Goal: Task Accomplishment & Management: Manage account settings

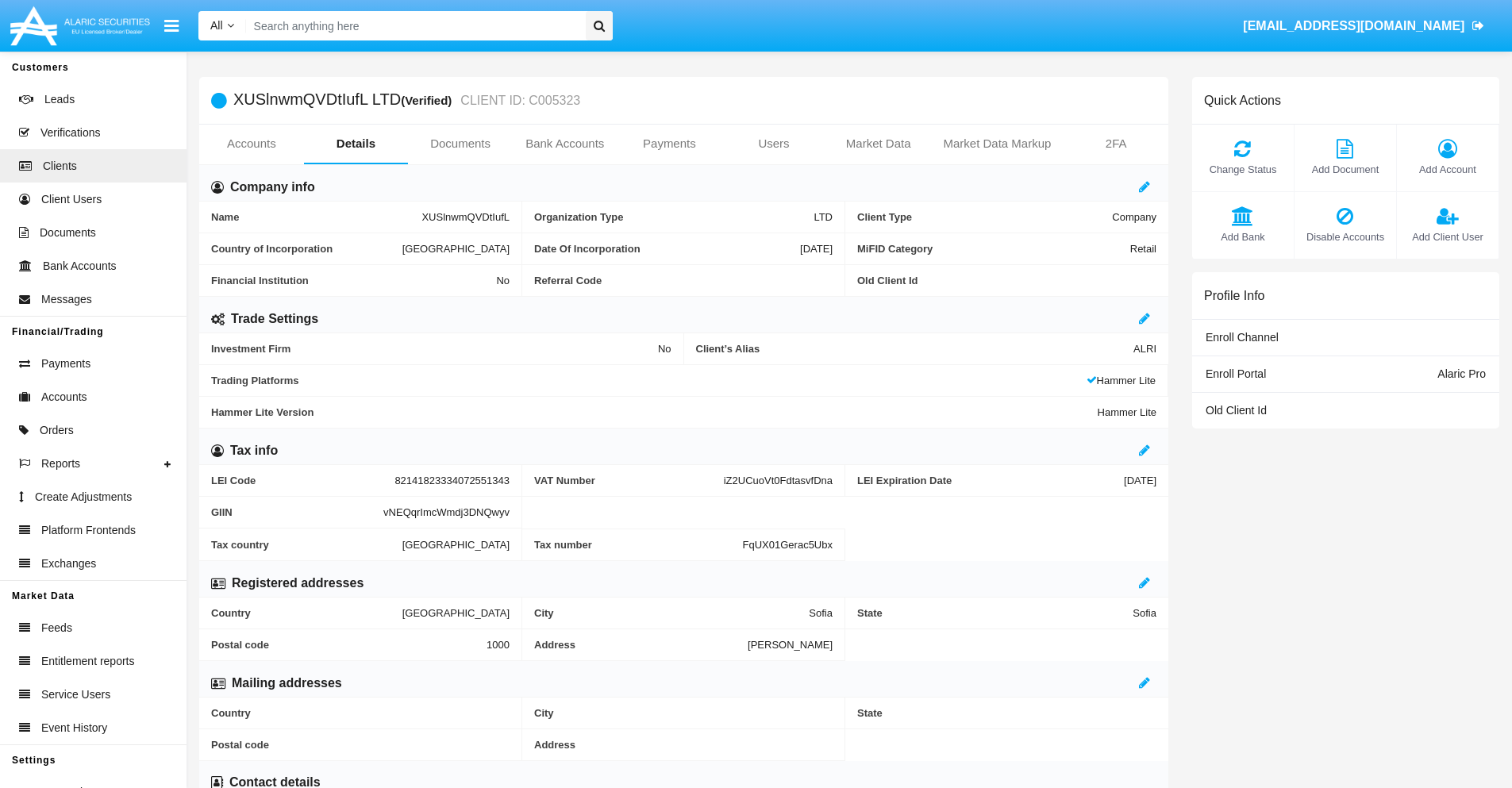
click at [1447, 169] on span "Add Account" at bounding box center [1448, 169] width 86 height 15
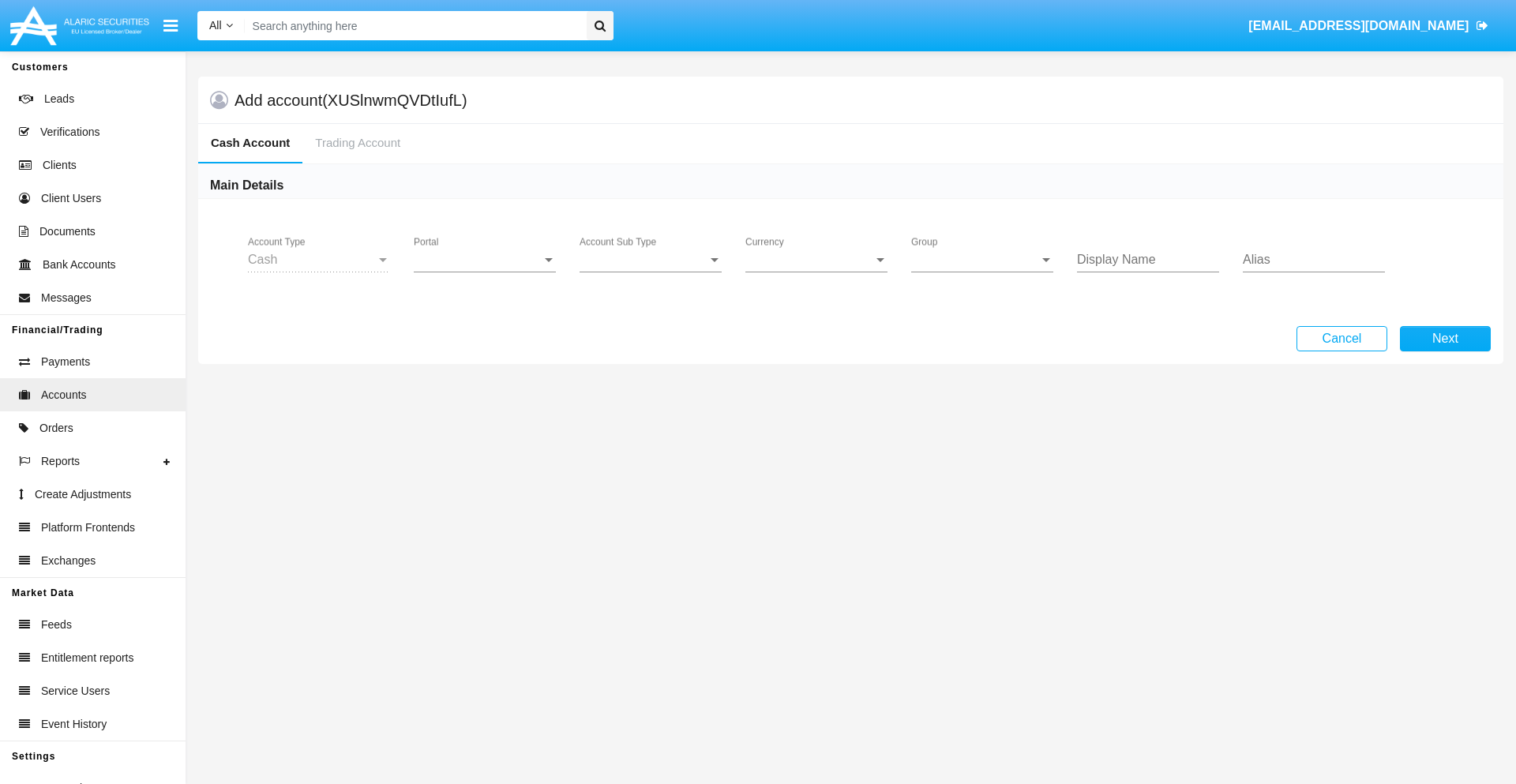
click at [485, 260] on span "Portal" at bounding box center [477, 259] width 128 height 14
click at [487, 272] on span "Alaric Pro" at bounding box center [487, 271] width 146 height 38
click at [651, 260] on span "Account Sub Type" at bounding box center [643, 259] width 128 height 14
click at [651, 272] on span "Trading Cash" at bounding box center [650, 271] width 142 height 38
click at [982, 260] on span "Group" at bounding box center [975, 259] width 128 height 14
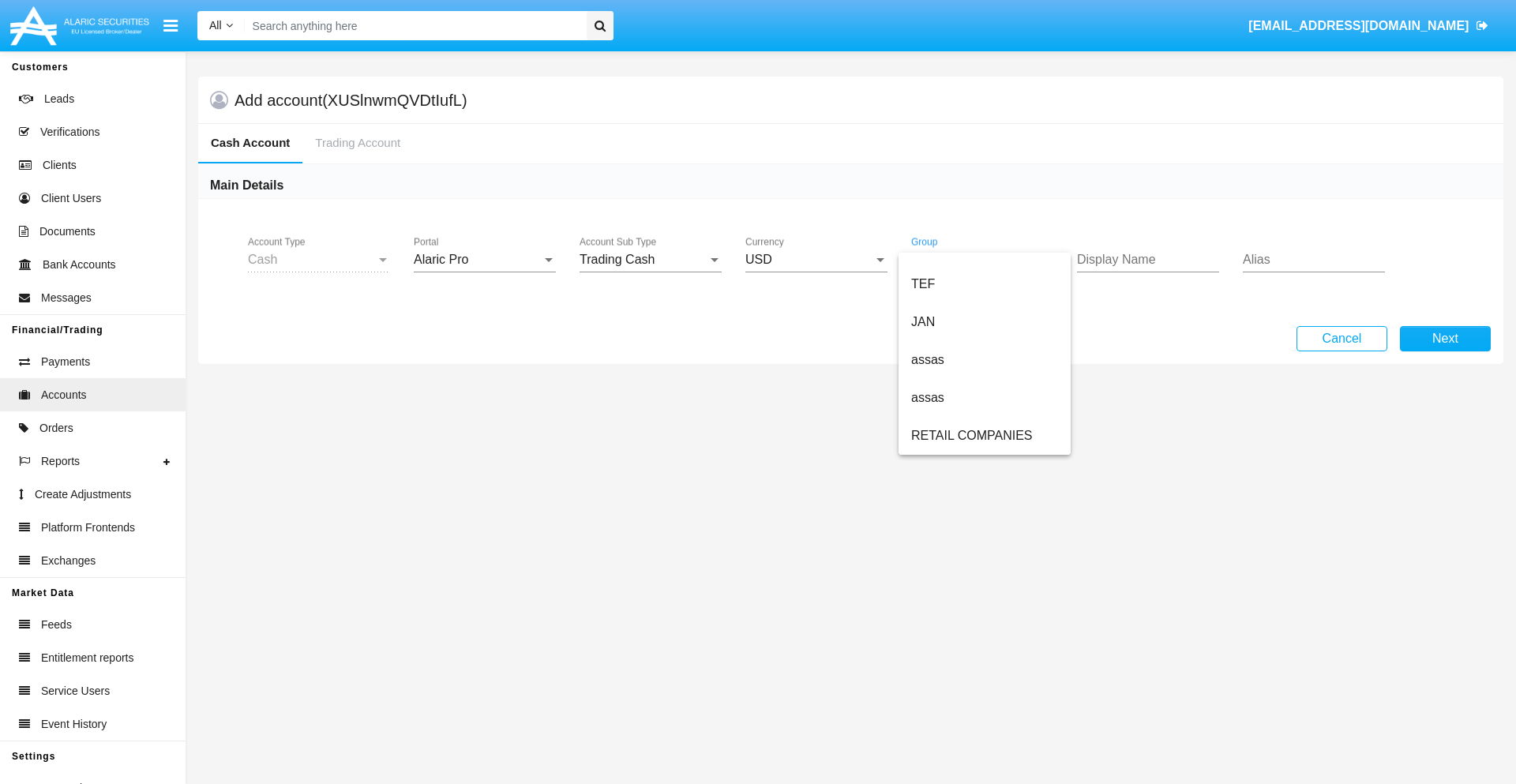
scroll to position [366, 0]
click at [984, 436] on span "ALARIC test" at bounding box center [984, 435] width 147 height 38
type input "white"
type input "blue"
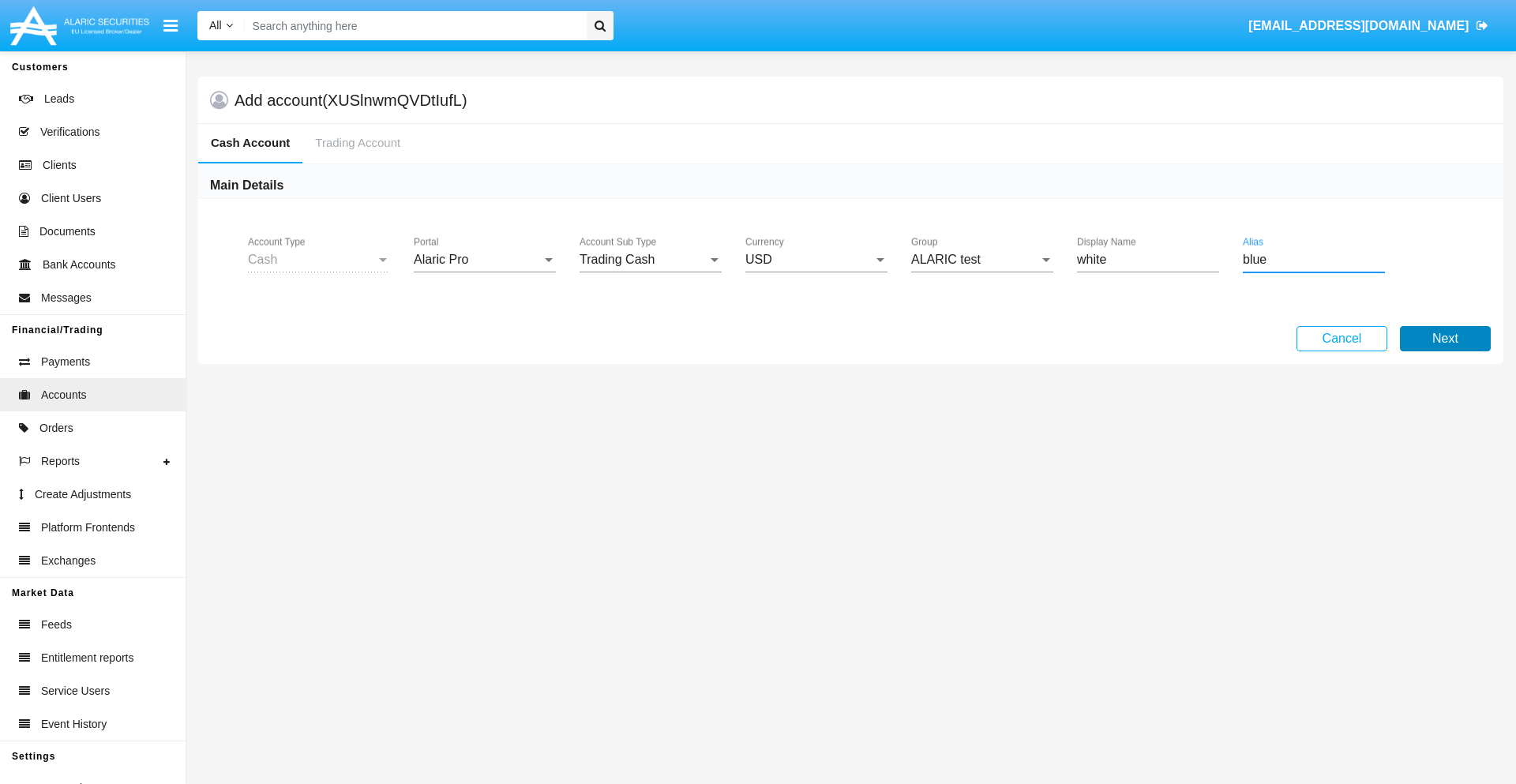
click at [1446, 339] on button "Next" at bounding box center [1446, 339] width 91 height 25
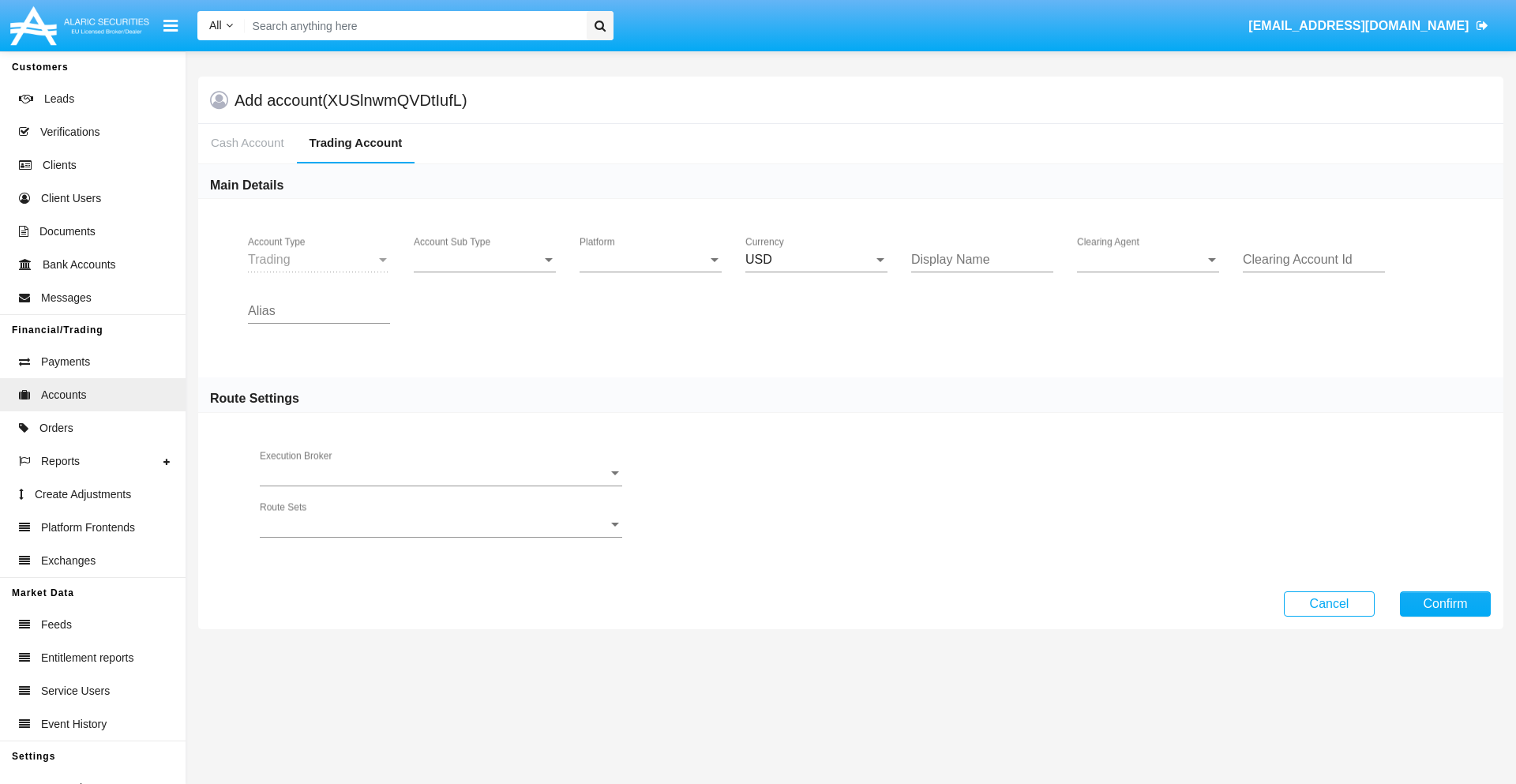
click at [485, 260] on span "Account Sub Type" at bounding box center [477, 259] width 128 height 14
click at [485, 272] on span "Trading" at bounding box center [484, 271] width 142 height 38
click at [651, 260] on span "Platform" at bounding box center [643, 259] width 128 height 14
click at [651, 272] on span "Hammer Lite" at bounding box center [650, 271] width 142 height 38
click at [1149, 260] on span "Clearing Agent" at bounding box center [1141, 259] width 128 height 14
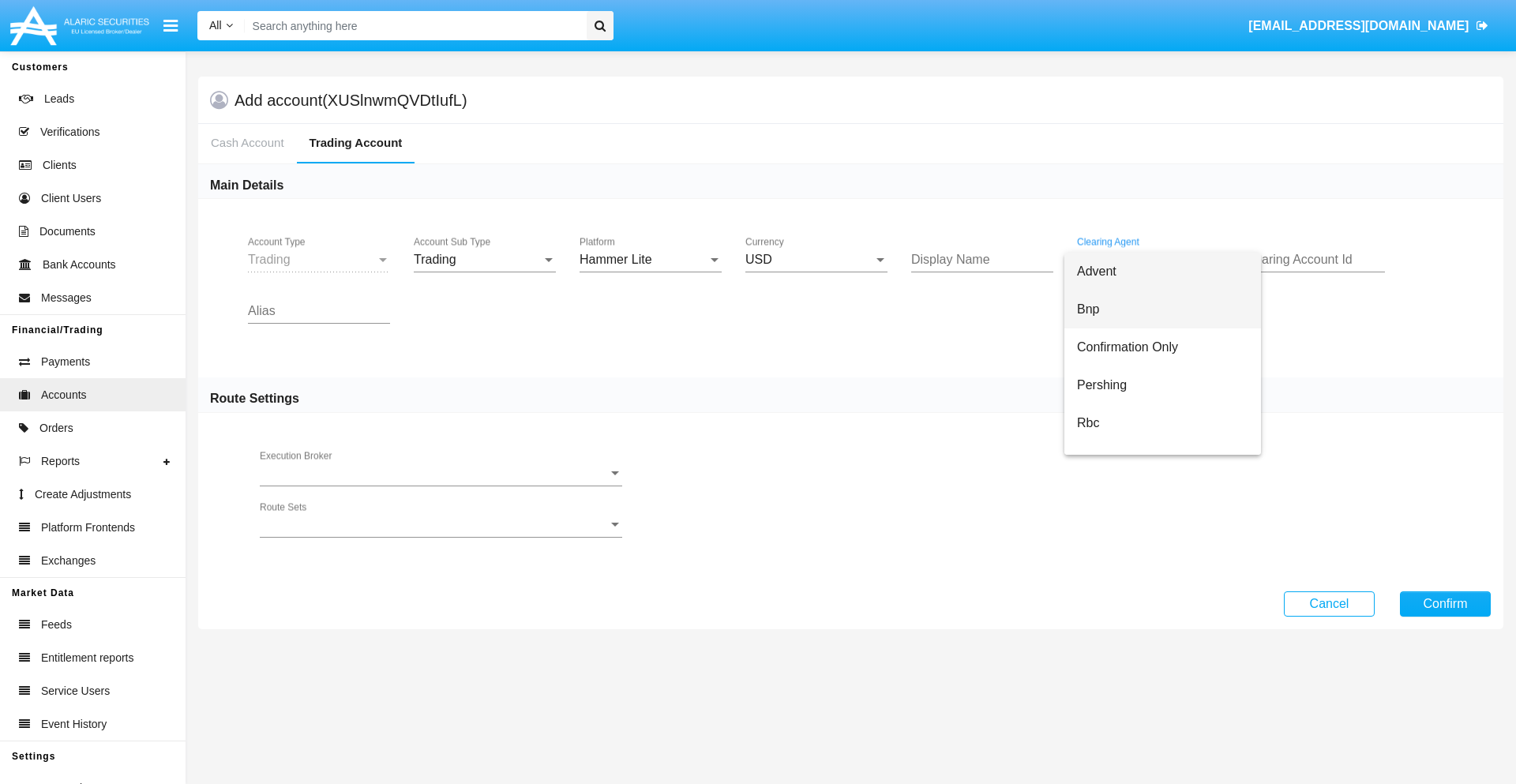
click at [1163, 309] on span "Bnp" at bounding box center [1163, 309] width 171 height 38
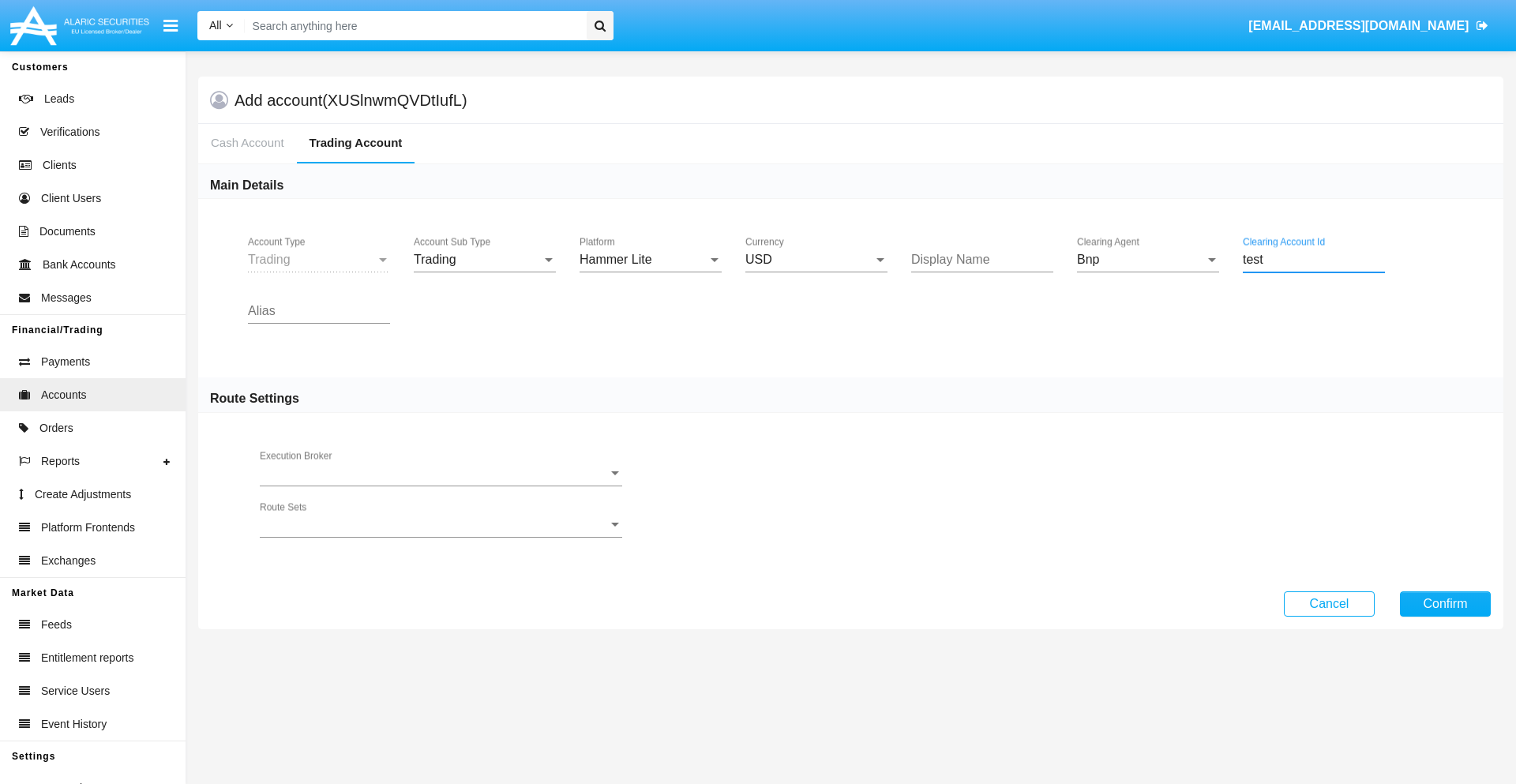
type input "test"
type input "azure"
type input "silver"
click at [1446, 603] on button "Confirm" at bounding box center [1446, 604] width 91 height 25
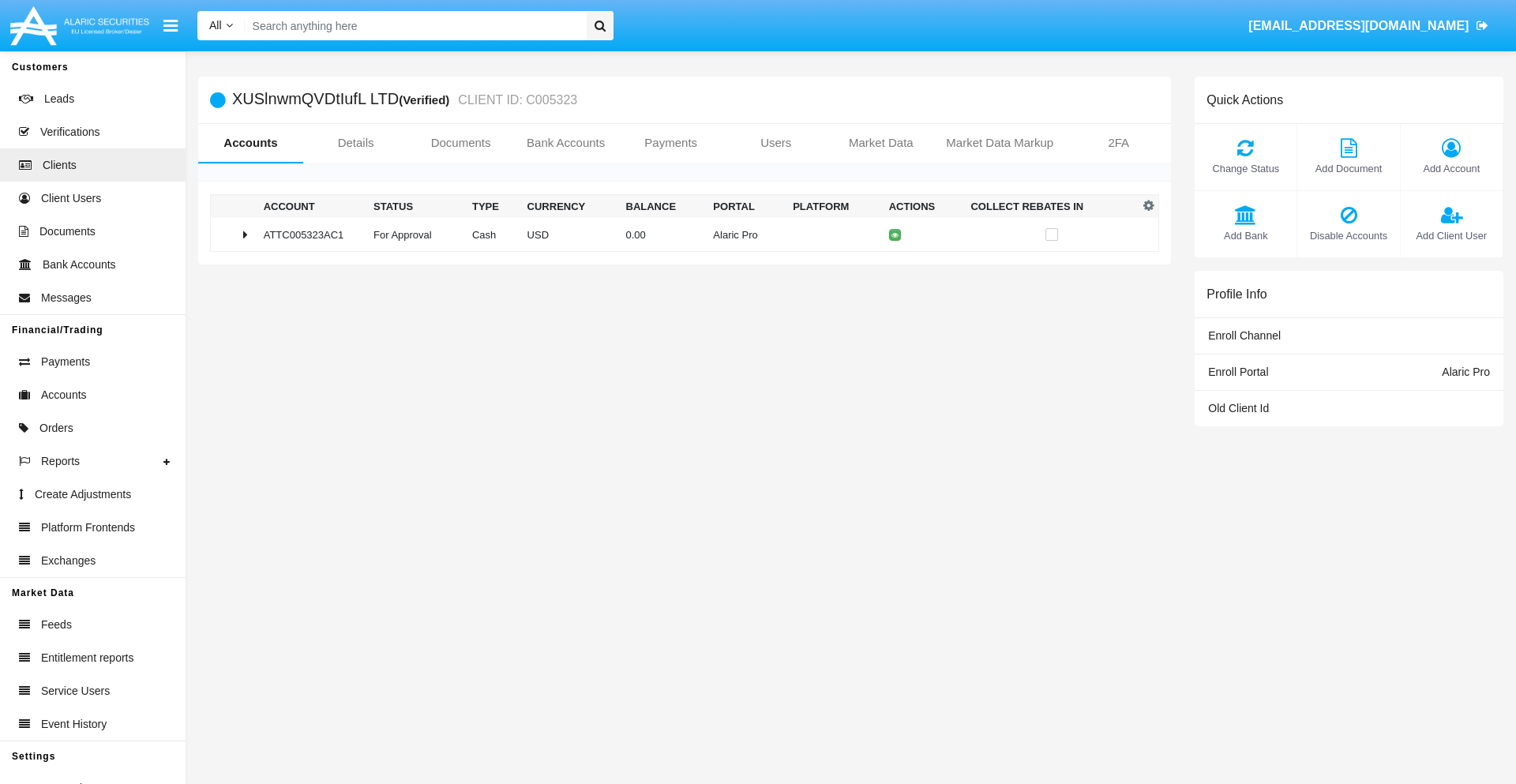
click at [679, 235] on td "0.00" at bounding box center [664, 235] width 87 height 34
click at [896, 235] on icon at bounding box center [899, 235] width 7 height 7
click at [679, 235] on td "0.00" at bounding box center [664, 235] width 87 height 34
click at [896, 267] on icon at bounding box center [899, 267] width 7 height 7
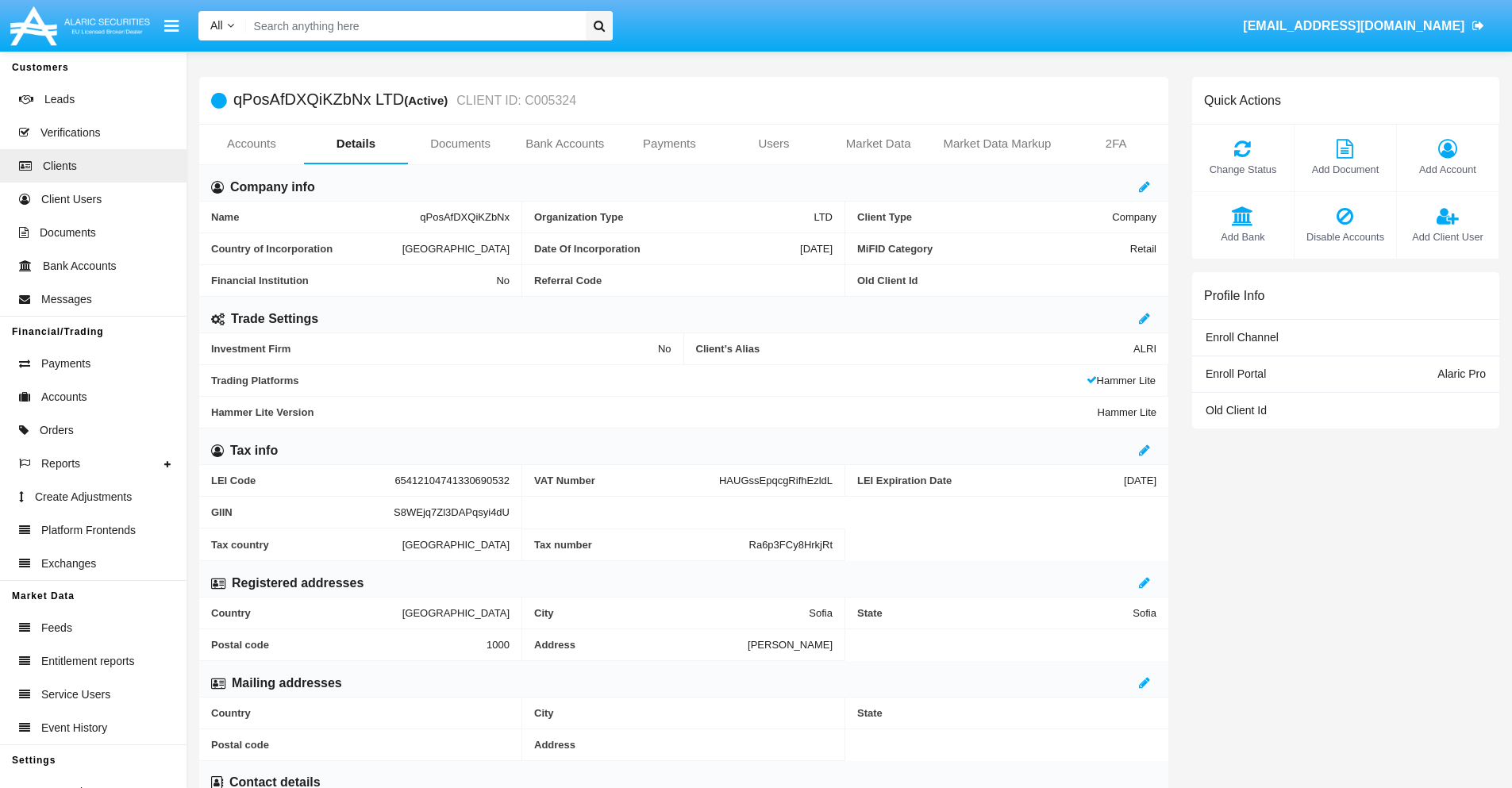
click at [250, 143] on link "Accounts" at bounding box center [251, 143] width 105 height 38
click at [1447, 169] on span "Add Account" at bounding box center [1448, 169] width 86 height 15
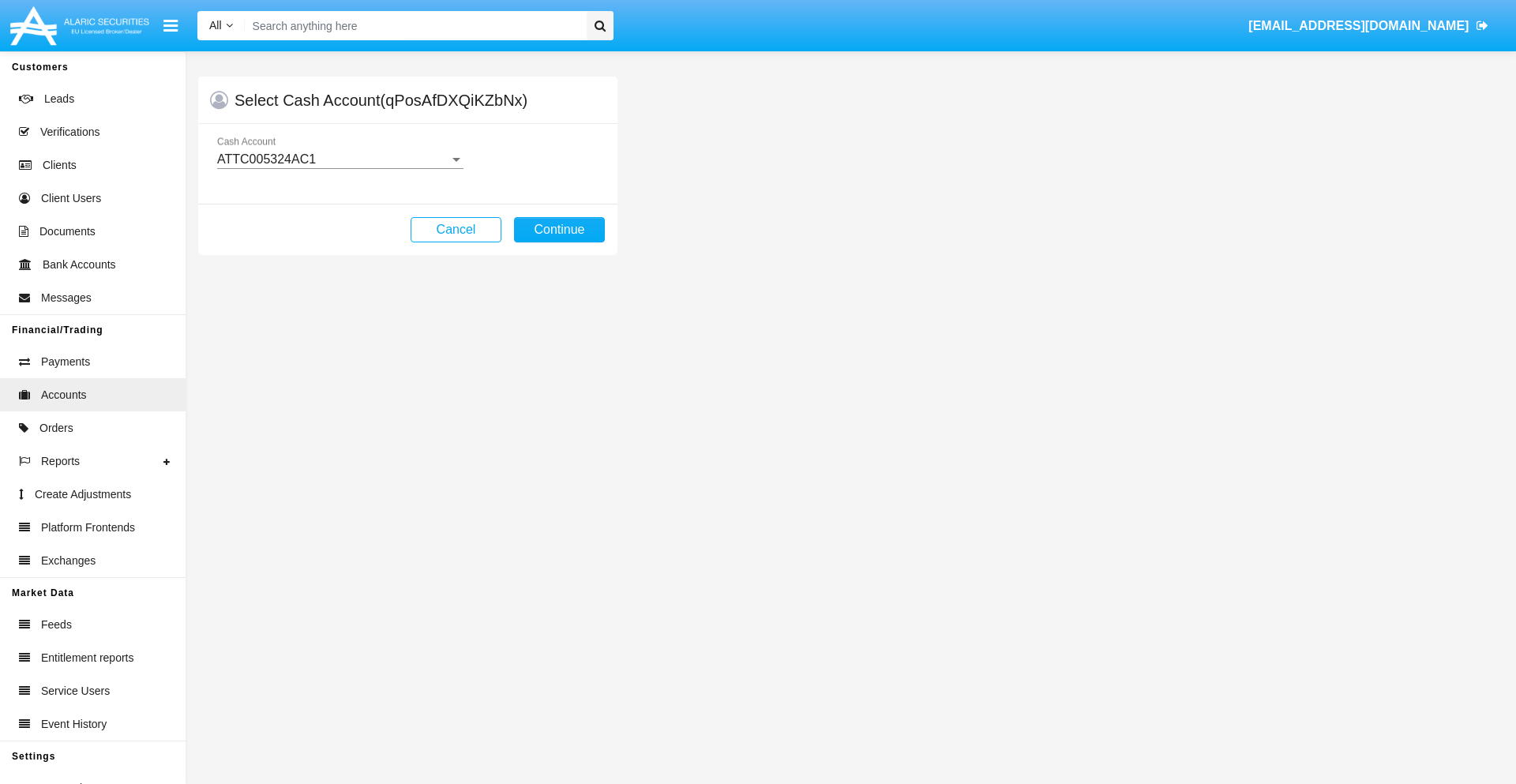
click at [340, 159] on div "ATTC005324AC1" at bounding box center [333, 159] width 232 height 14
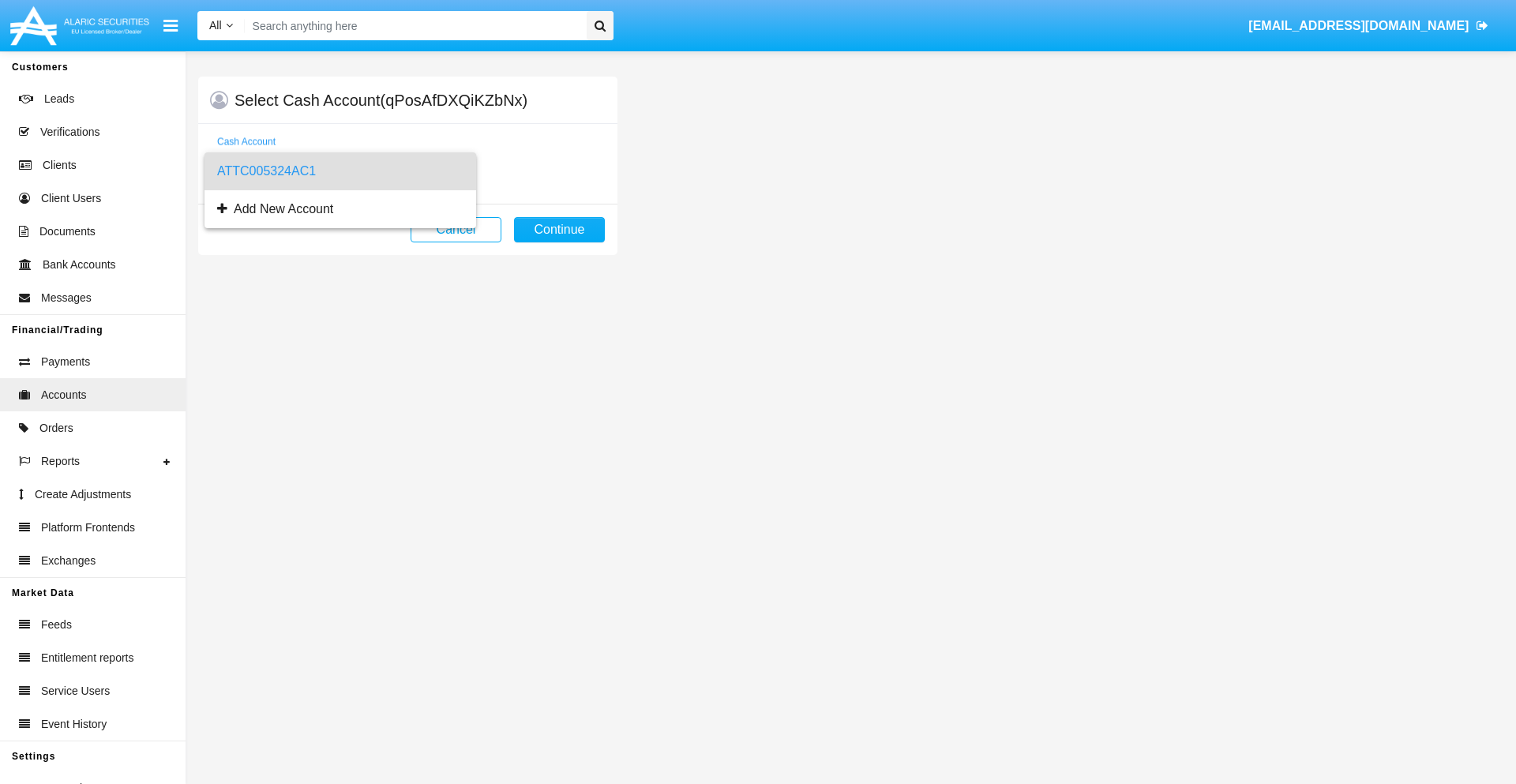
click at [340, 171] on span "ATTC005324AC1" at bounding box center [341, 171] width 247 height 38
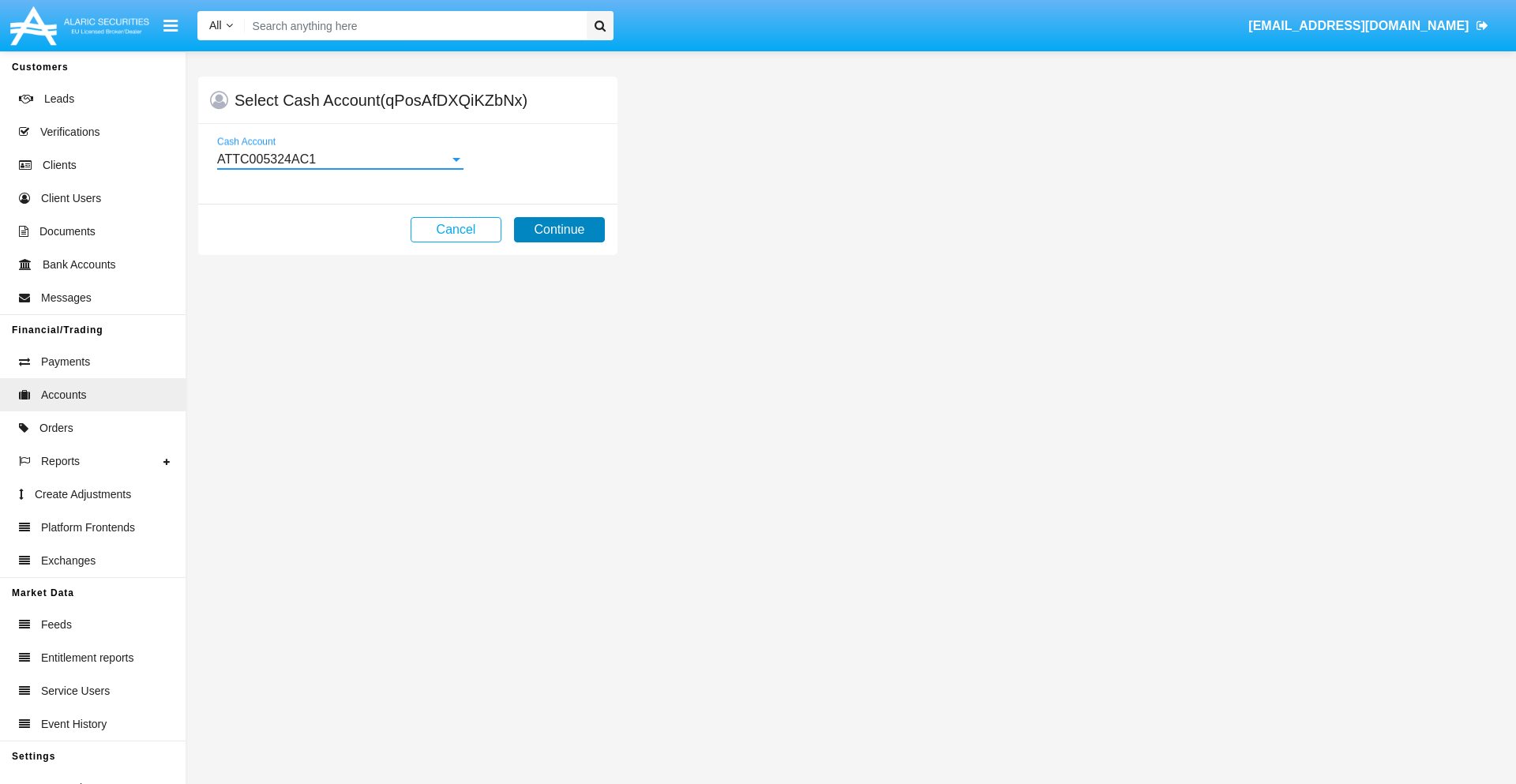
click at [559, 230] on button "Continue" at bounding box center [560, 230] width 91 height 25
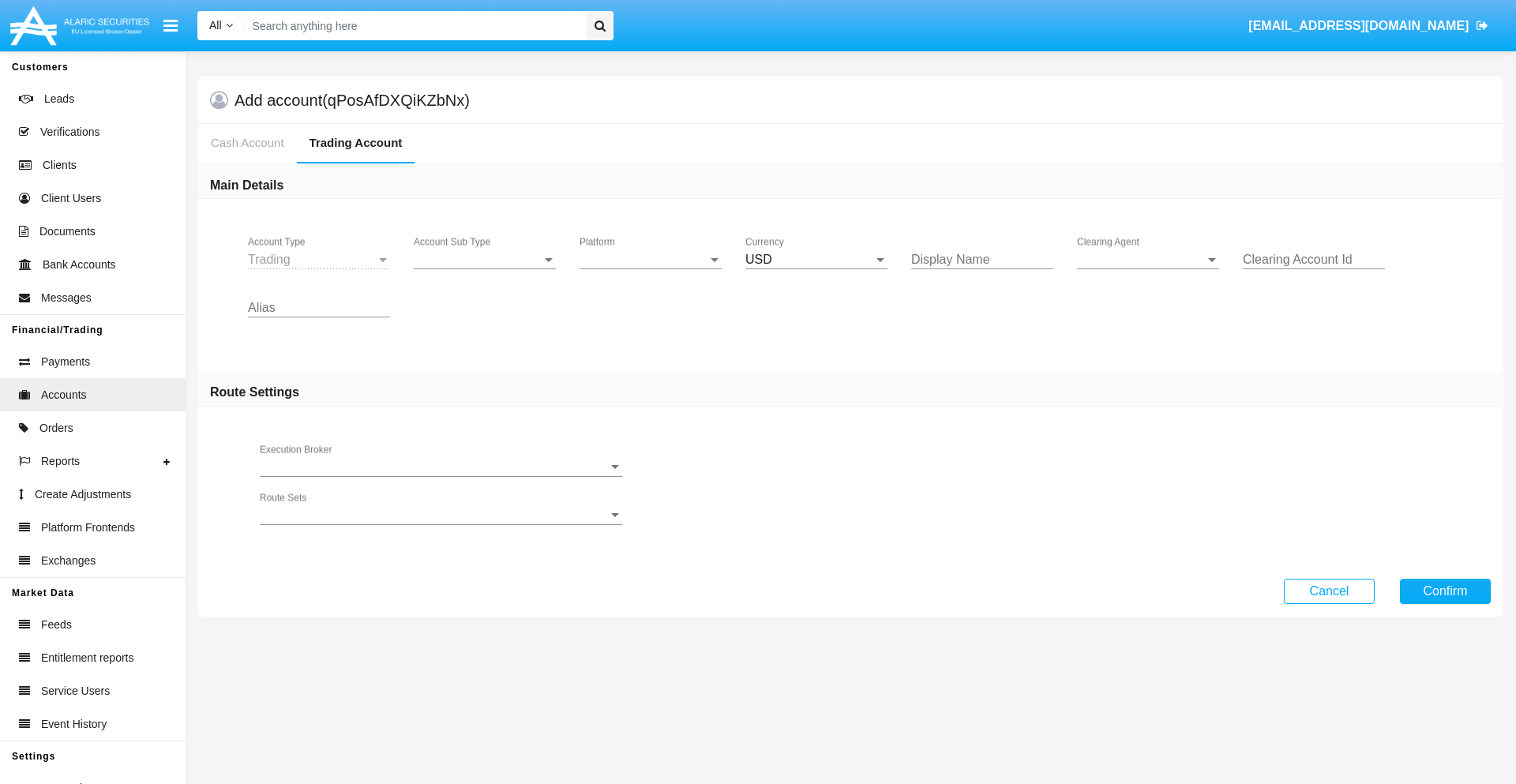
click at [485, 260] on span "Account Sub Type" at bounding box center [477, 259] width 128 height 14
click at [485, 272] on span "Trading" at bounding box center [484, 271] width 142 height 38
click at [651, 260] on span "Platform" at bounding box center [643, 259] width 128 height 14
click at [651, 272] on span "Hammer Lite" at bounding box center [650, 271] width 142 height 38
click at [1149, 260] on span "Clearing Agent" at bounding box center [1141, 259] width 128 height 14
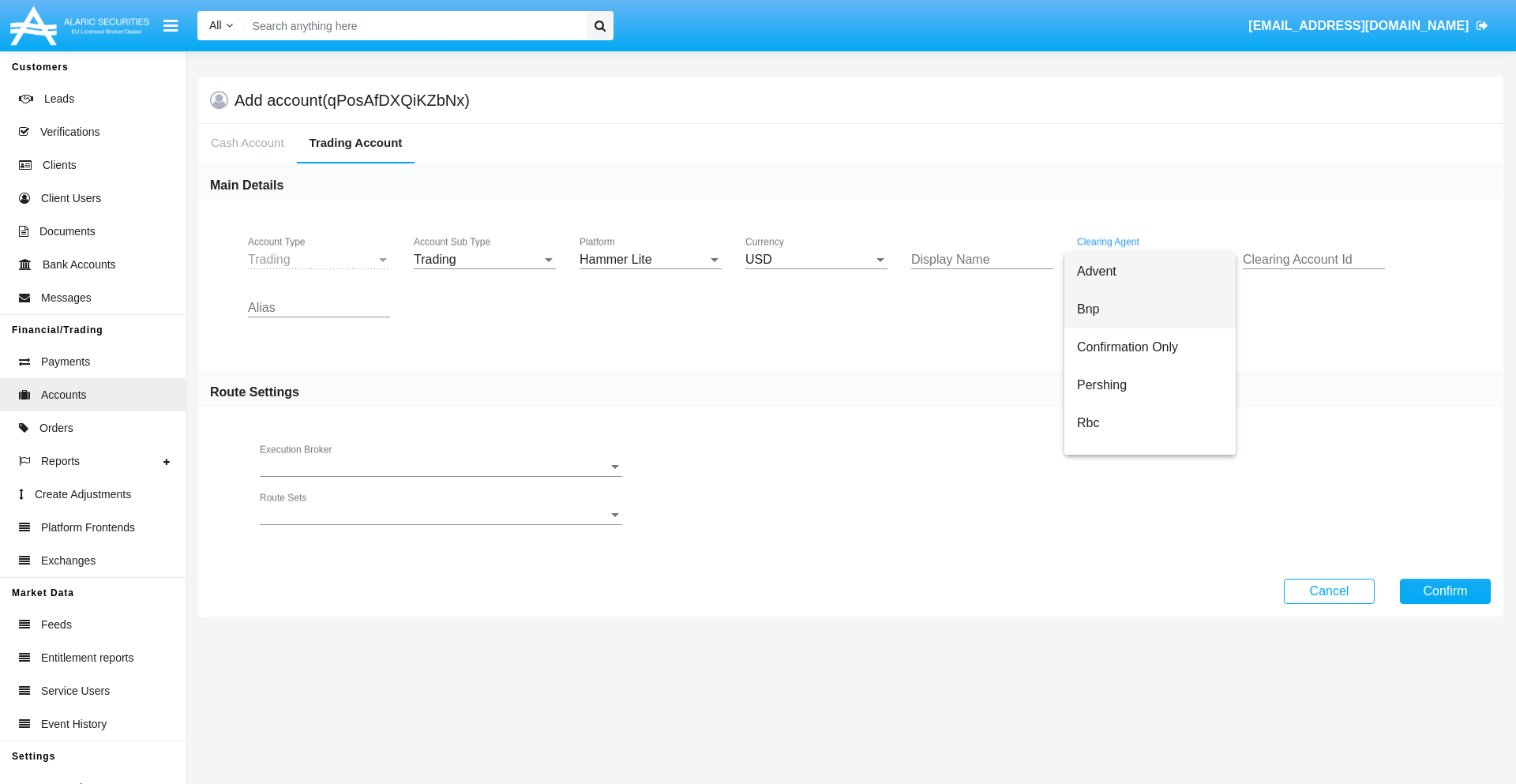
click at [1163, 309] on span "Bnp" at bounding box center [1150, 309] width 146 height 38
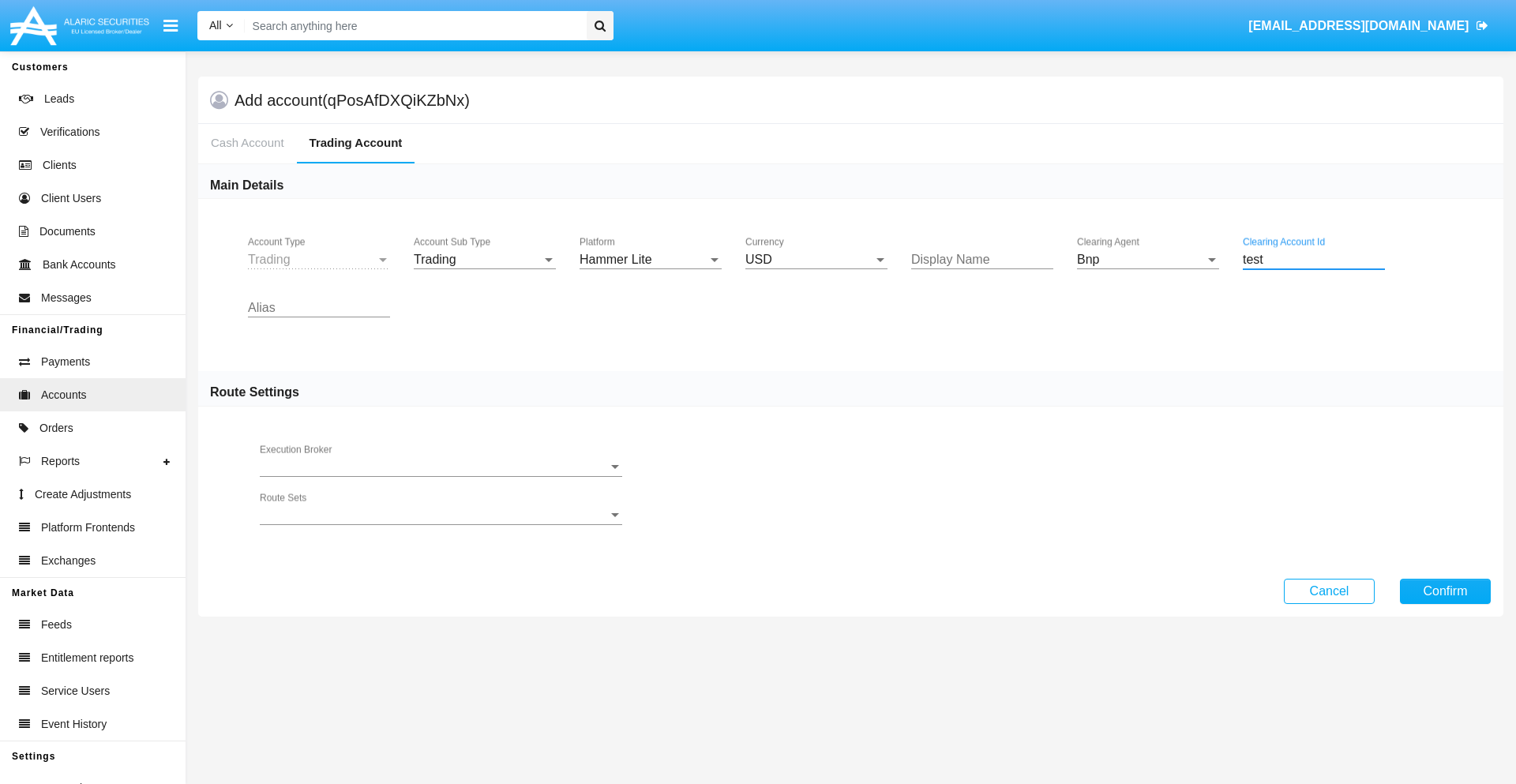
type input "test"
type input "ivory"
type input "gold"
click at [1446, 590] on button "Confirm" at bounding box center [1446, 591] width 91 height 25
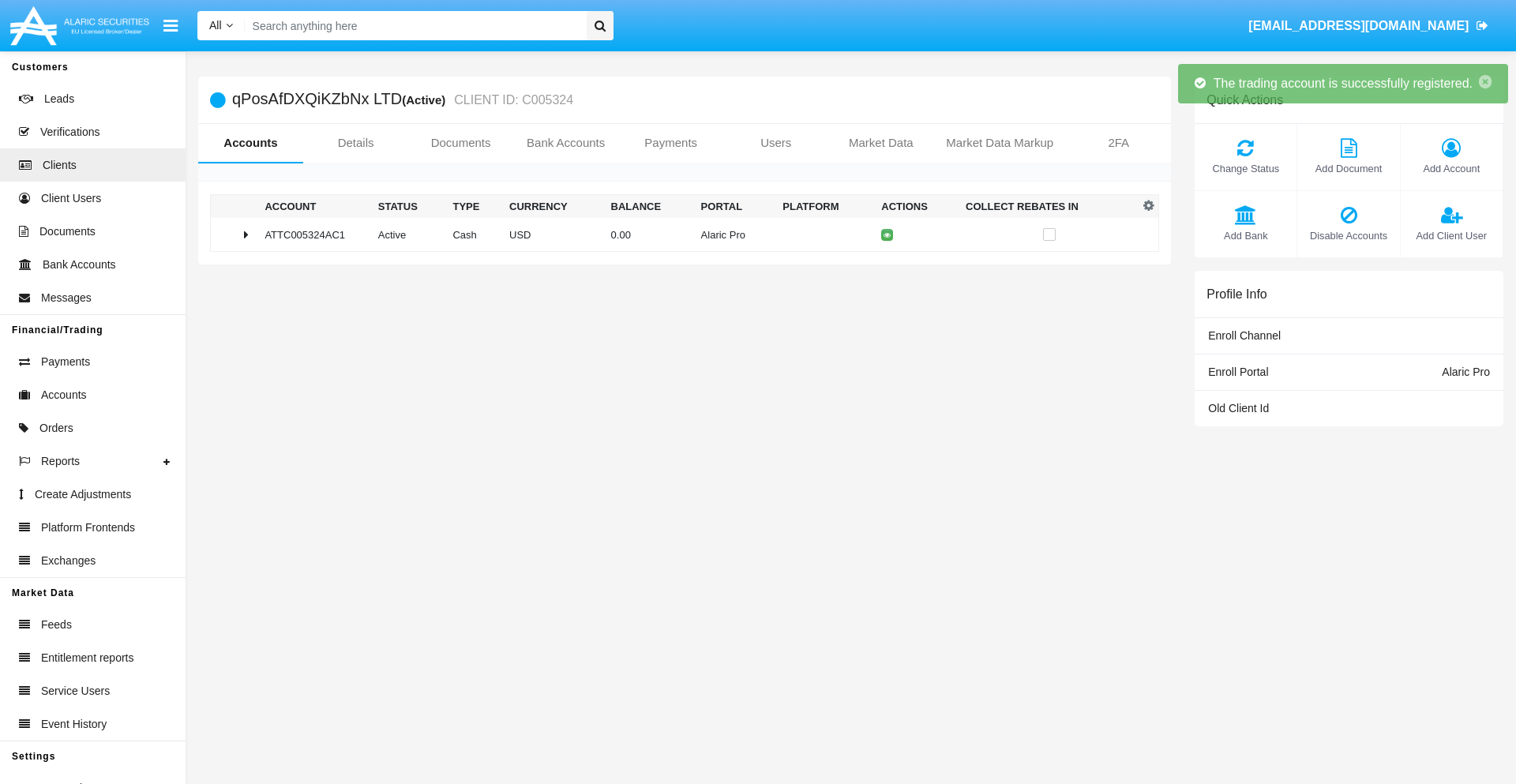
click at [679, 235] on td "0.00" at bounding box center [649, 235] width 90 height 34
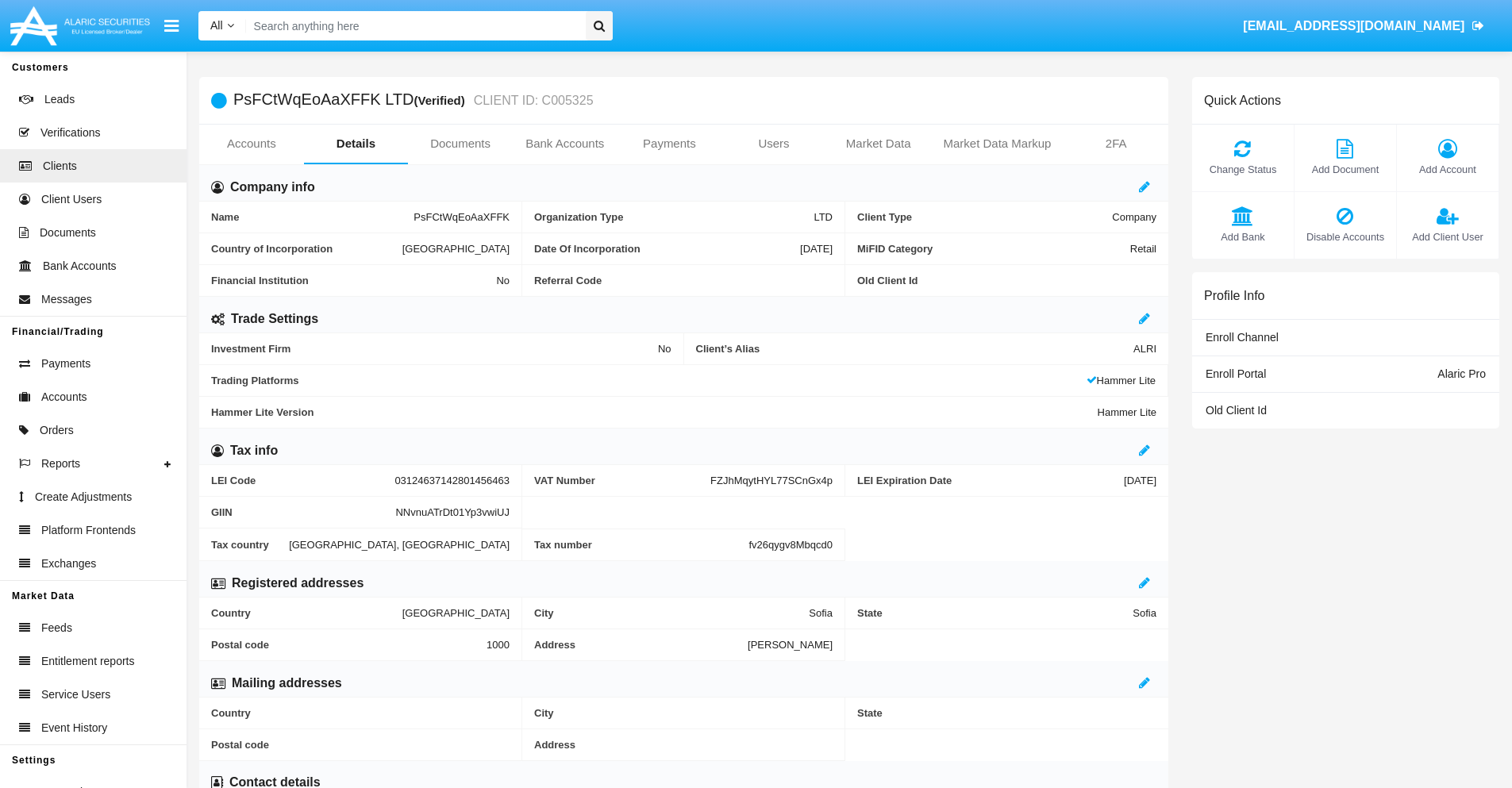
click at [250, 143] on link "Accounts" at bounding box center [251, 143] width 105 height 38
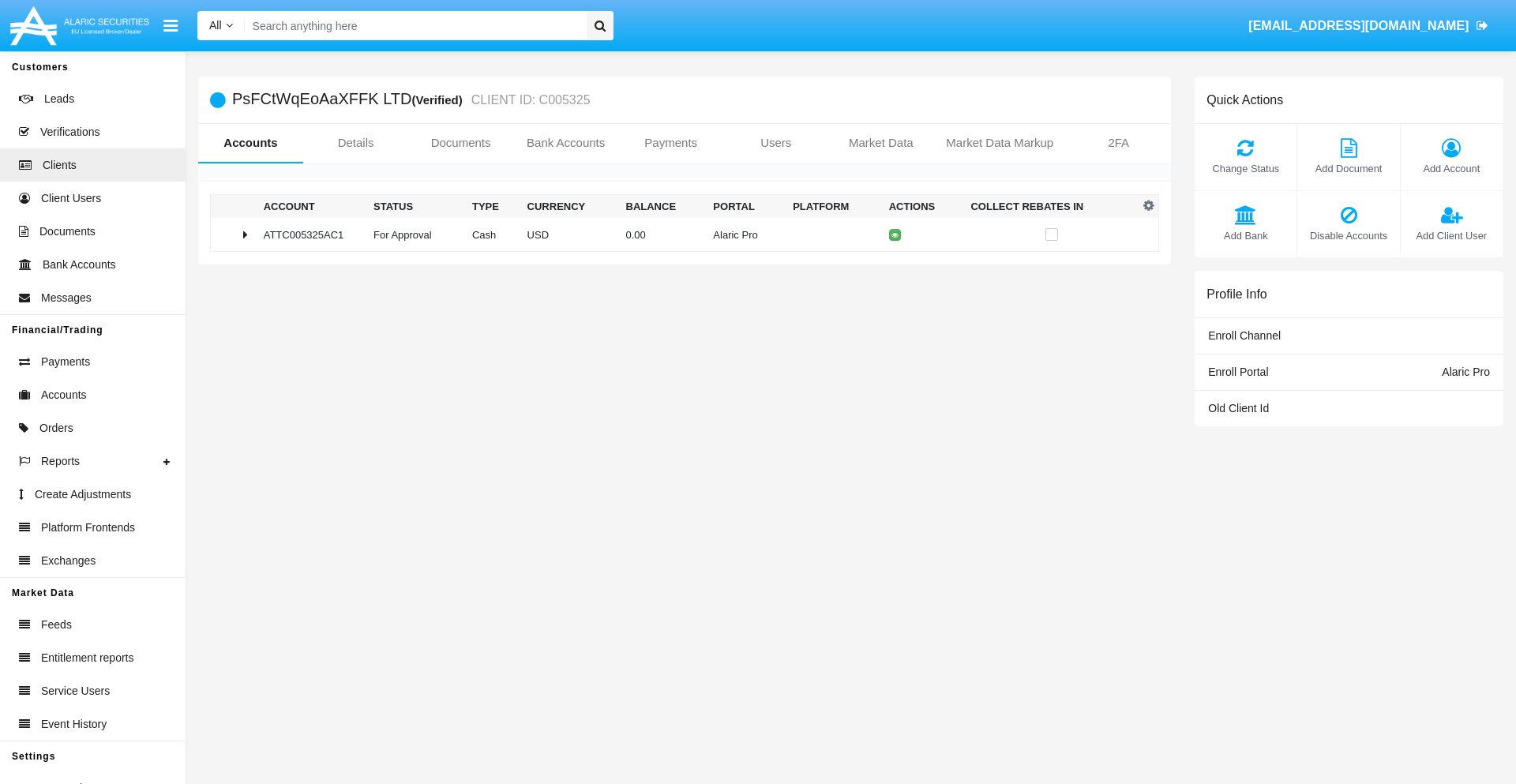
click at [1246, 169] on span "Change Status" at bounding box center [1246, 169] width 86 height 15
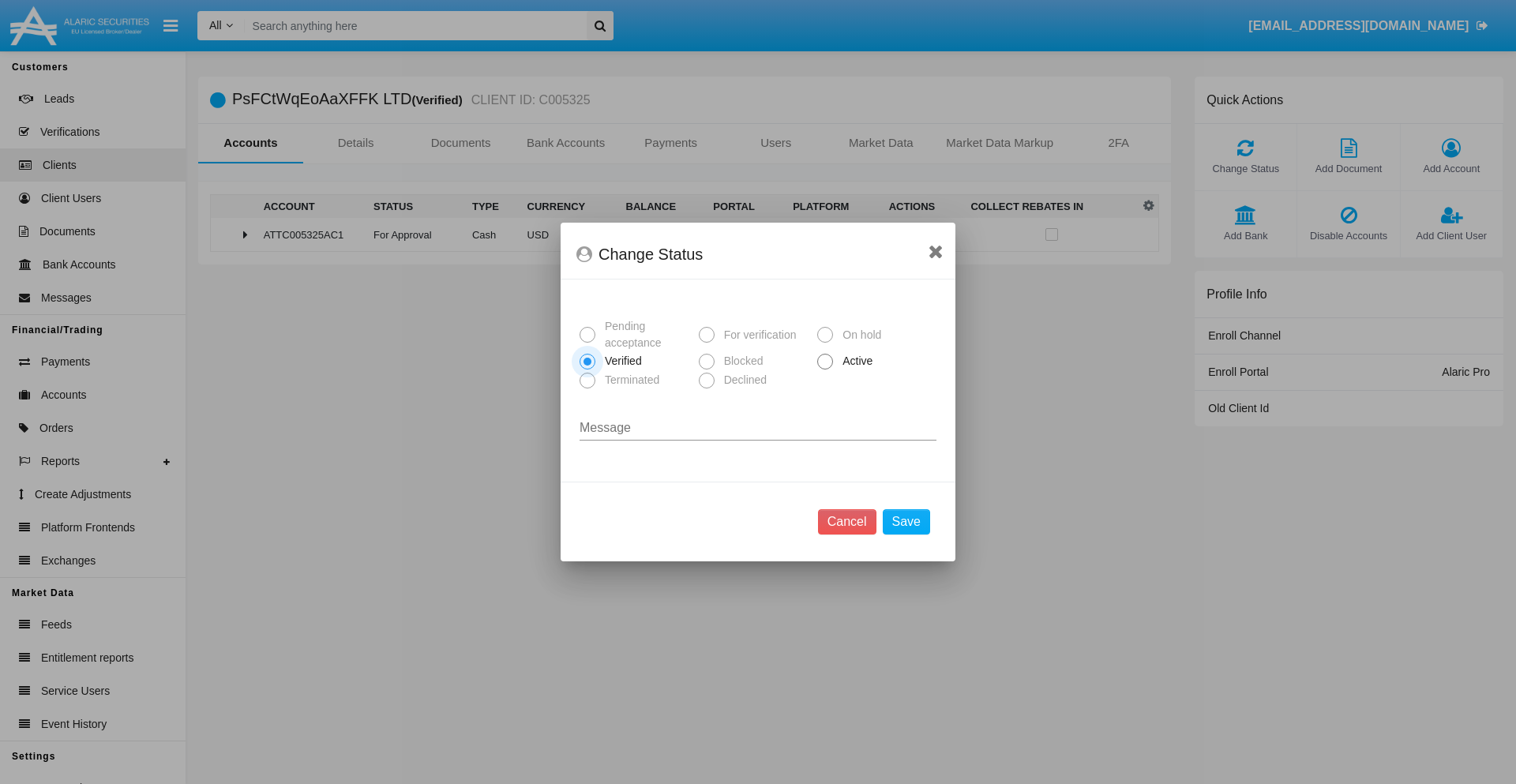
click at [855, 361] on span "Active" at bounding box center [855, 361] width 44 height 17
click at [826, 370] on input "Active" at bounding box center [825, 370] width 1 height 1
radio input "true"
click at [906, 522] on button "Save" at bounding box center [906, 522] width 47 height 25
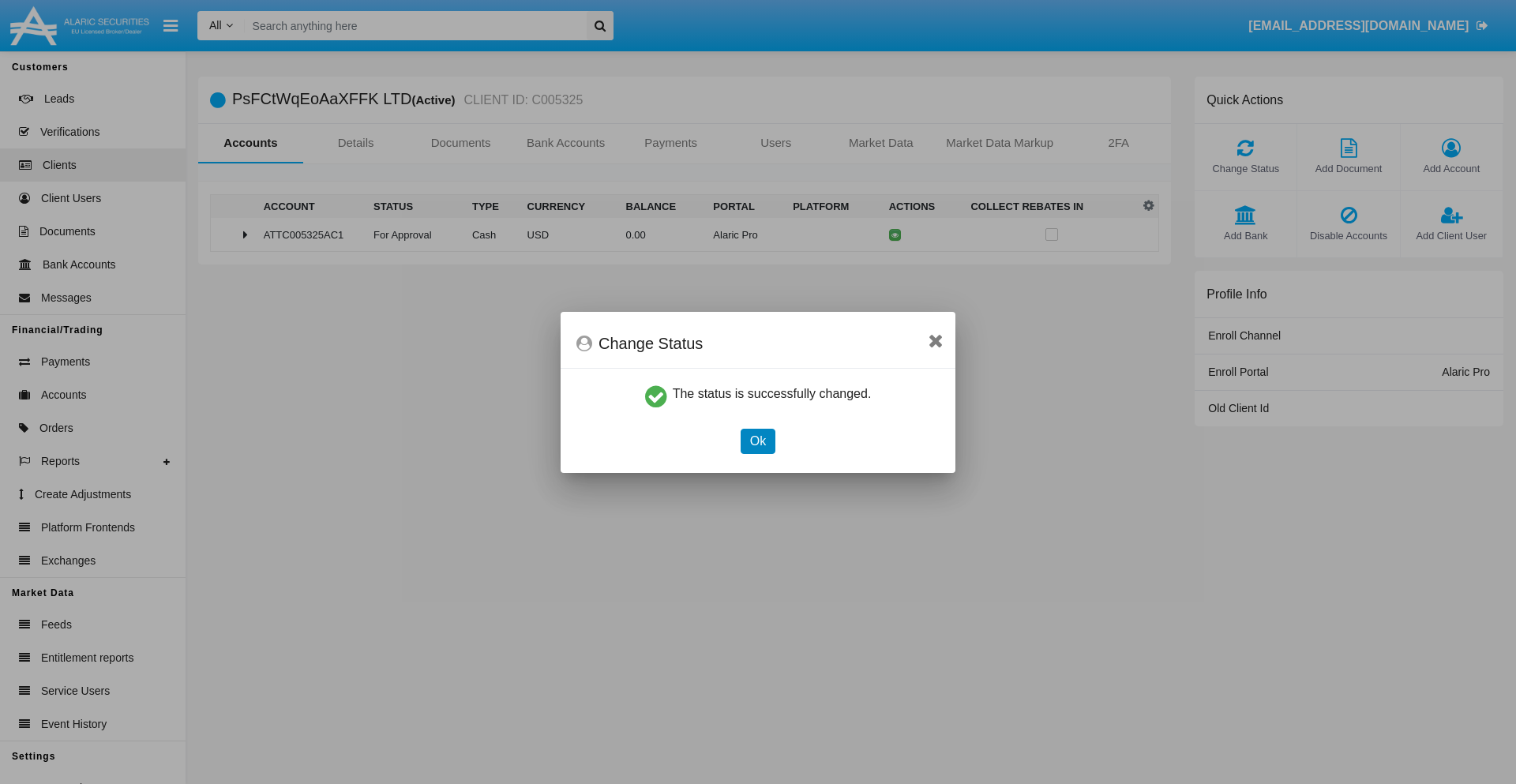
click at [758, 440] on button "Ok" at bounding box center [758, 441] width 34 height 25
